Goal: Find specific page/section: Find specific page/section

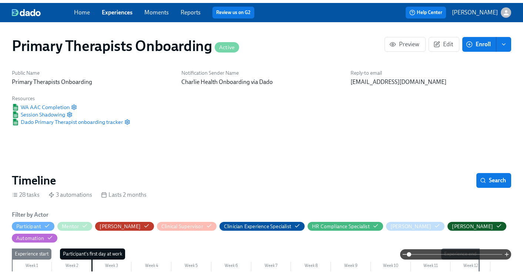
scroll to position [0, 8387]
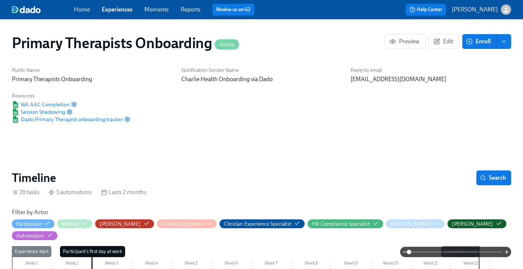
click at [115, 10] on link "Experiences" at bounding box center [117, 9] width 31 height 7
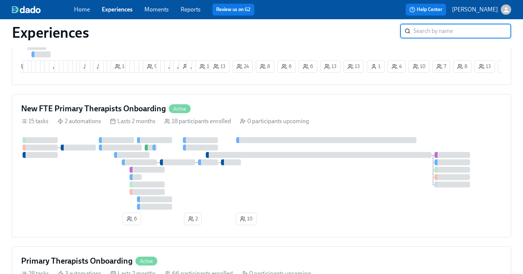
scroll to position [195, 0]
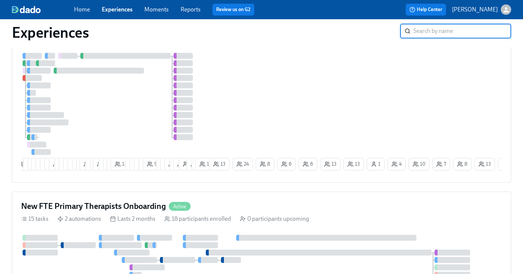
click at [225, 204] on div "New FTE Primary Therapists Onboarding Active" at bounding box center [261, 206] width 481 height 11
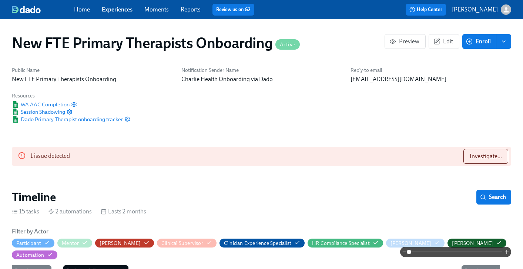
scroll to position [0, 2103]
click at [494, 155] on span "Investigate..." at bounding box center [486, 156] width 32 height 7
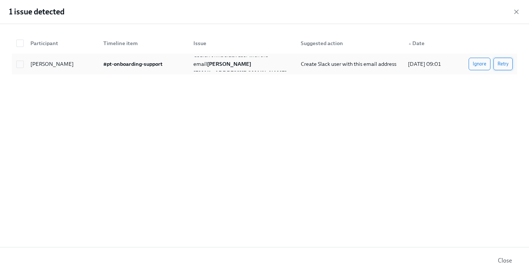
click at [503, 63] on span "Retry" at bounding box center [502, 63] width 11 height 7
click at [507, 261] on span "Close" at bounding box center [505, 260] width 14 height 7
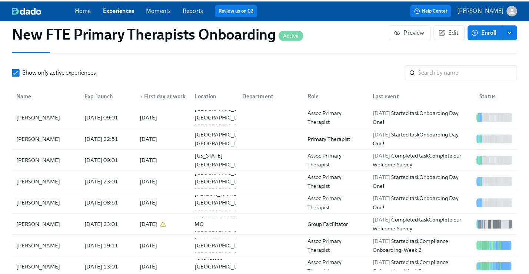
scroll to position [674, 0]
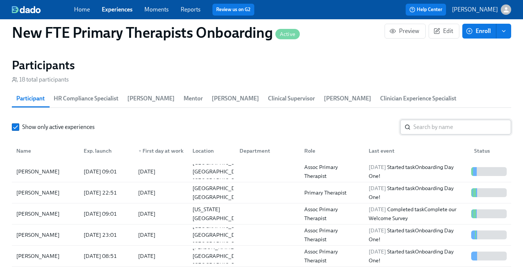
click at [457, 120] on input "search" at bounding box center [463, 127] width 98 height 15
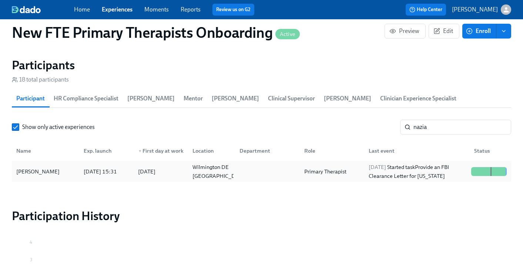
click at [48, 167] on div "[PERSON_NAME]" at bounding box center [37, 171] width 49 height 9
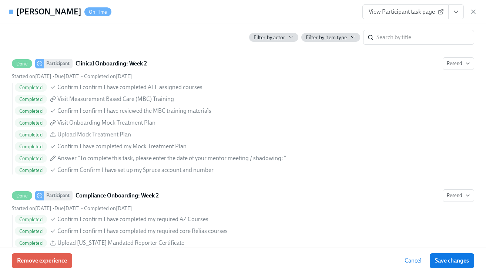
scroll to position [1397, 0]
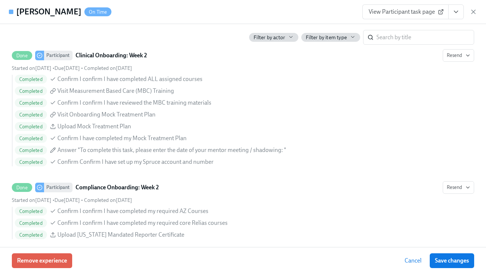
scroll to position [674, 0]
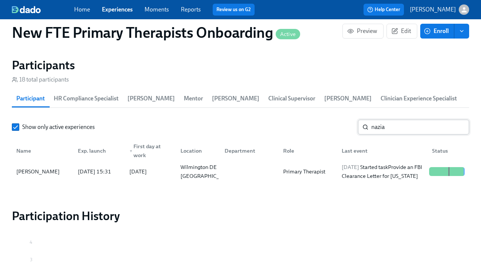
click at [399, 130] on input "nazia" at bounding box center [420, 127] width 98 height 15
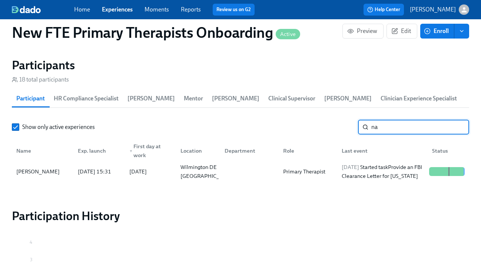
type input "n"
click at [57, 172] on div "[PERSON_NAME]" at bounding box center [37, 171] width 49 height 9
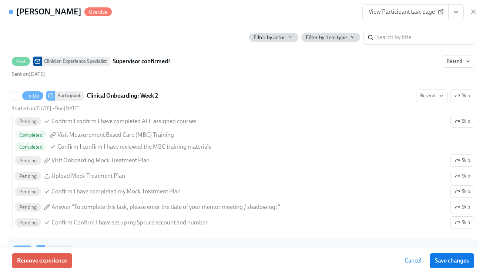
scroll to position [1452, 0]
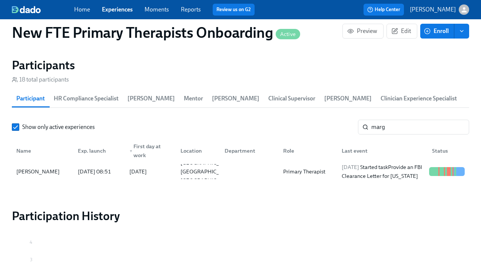
click at [401, 136] on div "Show only active experiences marg ​ Name Exp. launch ▼ First day at work Locati…" at bounding box center [240, 151] width 457 height 62
click at [396, 132] on input "marg" at bounding box center [420, 127] width 98 height 15
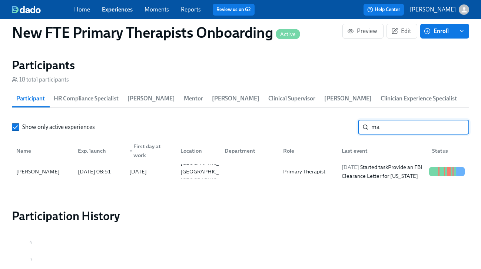
type input "m"
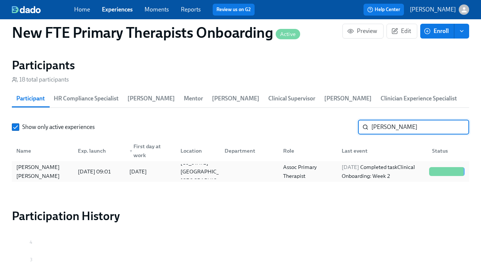
type input "[PERSON_NAME]"
click at [35, 169] on div "[PERSON_NAME] [PERSON_NAME]" at bounding box center [42, 172] width 59 height 18
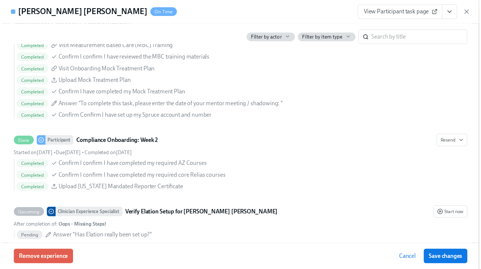
scroll to position [0, 2462]
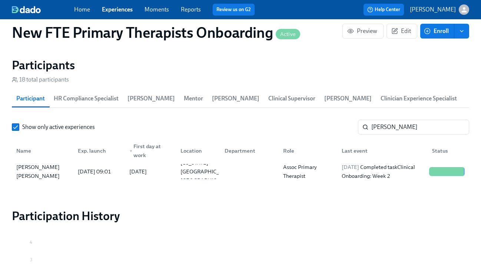
scroll to position [0, 2457]
click at [417, 130] on input "[PERSON_NAME]" at bounding box center [420, 127] width 98 height 15
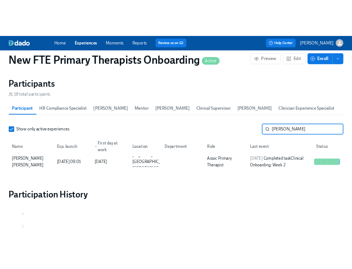
scroll to position [412, 0]
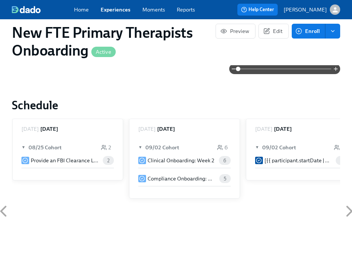
click at [115, 12] on link "Experiences" at bounding box center [116, 9] width 30 height 7
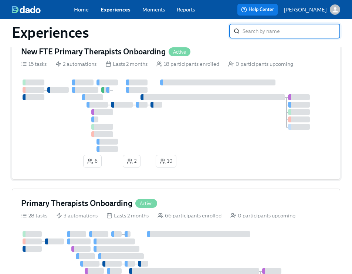
scroll to position [240, 0]
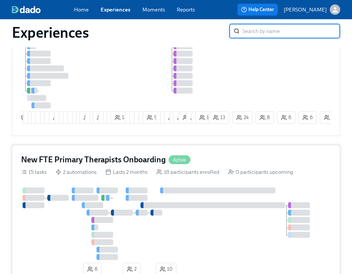
click at [229, 171] on div "New FTE Primary Therapists Onboarding Active 15 tasks 2 automations Lasts 2 mon…" at bounding box center [176, 216] width 329 height 143
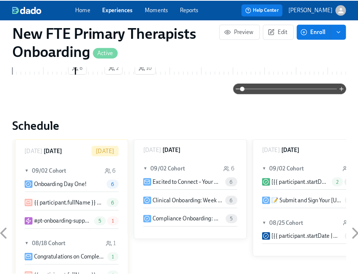
scroll to position [636, 0]
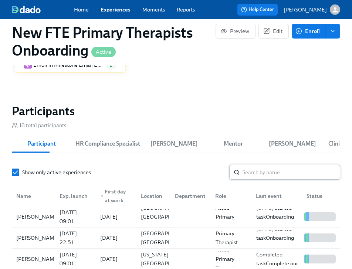
click at [292, 173] on input "search" at bounding box center [292, 172] width 98 height 15
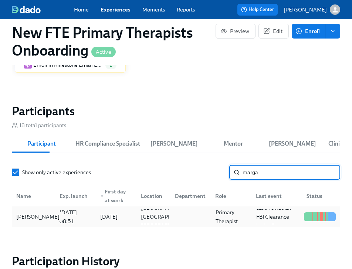
type input "marga"
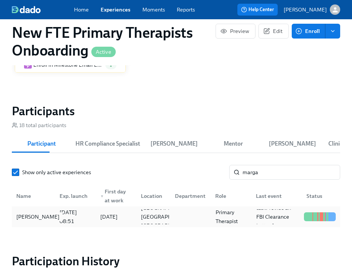
click at [30, 213] on div "[PERSON_NAME]" at bounding box center [37, 216] width 49 height 9
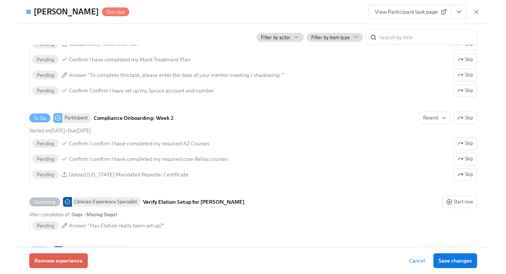
scroll to position [1508, 0]
